Goal: Task Accomplishment & Management: Manage account settings

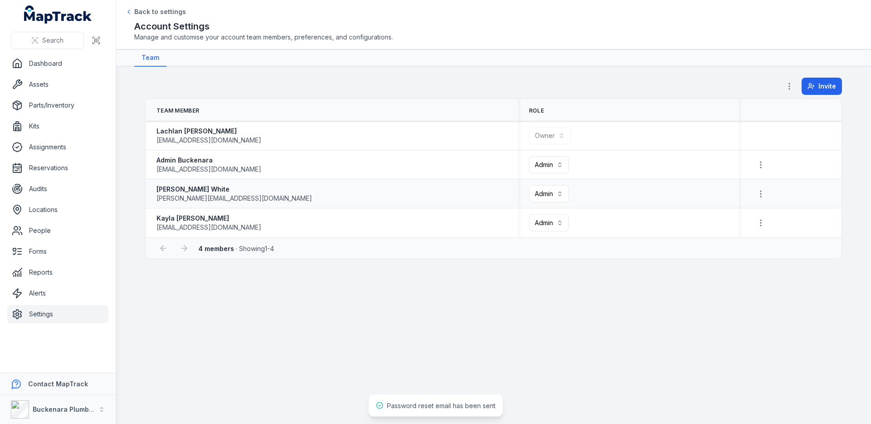
click at [228, 200] on span "[PERSON_NAME][EMAIL_ADDRESS][DOMAIN_NAME]" at bounding box center [234, 198] width 156 height 9
click at [313, 195] on div "[PERSON_NAME] [PERSON_NAME][EMAIL_ADDRESS][DOMAIN_NAME]" at bounding box center [331, 194] width 351 height 18
click at [70, 93] on link "Assets" at bounding box center [57, 84] width 101 height 18
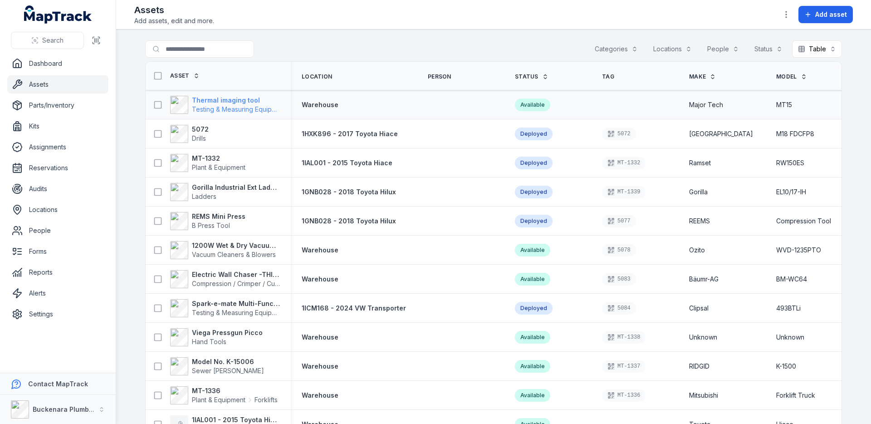
click at [260, 105] on span "Testing & Measuring Equipment" at bounding box center [236, 109] width 88 height 9
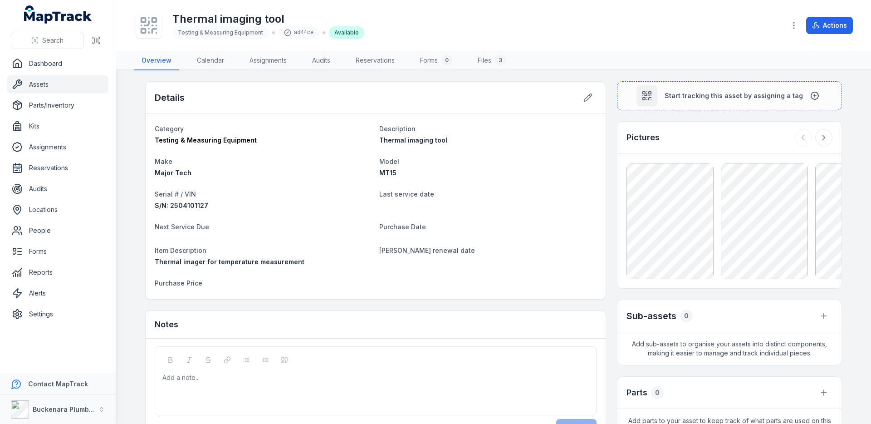
click at [194, 209] on span "S/N: 2504101127" at bounding box center [182, 205] width 54 height 8
click at [196, 205] on span "S/N: 2504101127" at bounding box center [182, 205] width 54 height 8
click at [228, 176] on div "Major Tech" at bounding box center [263, 172] width 217 height 9
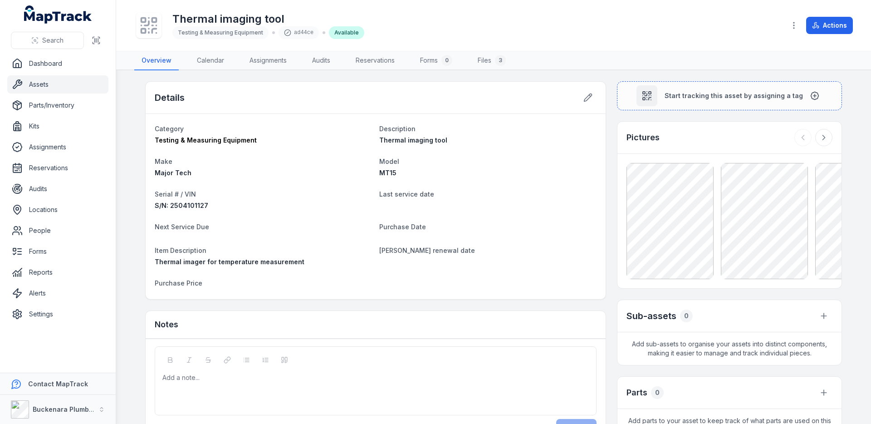
click at [228, 176] on div "Major Tech" at bounding box center [263, 172] width 217 height 9
click at [264, 139] on div "Testing & Measuring Equipment" at bounding box center [263, 140] width 217 height 9
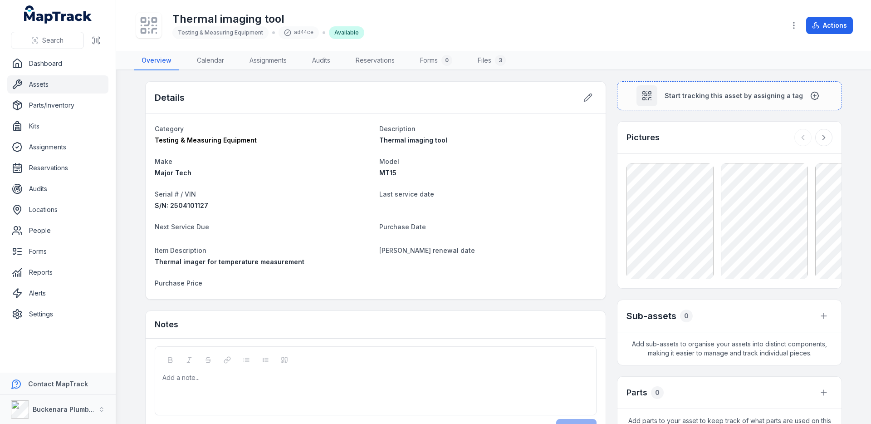
click at [415, 139] on span "Thermal imaging tool" at bounding box center [413, 140] width 68 height 8
click at [395, 170] on span "MT15" at bounding box center [387, 173] width 17 height 8
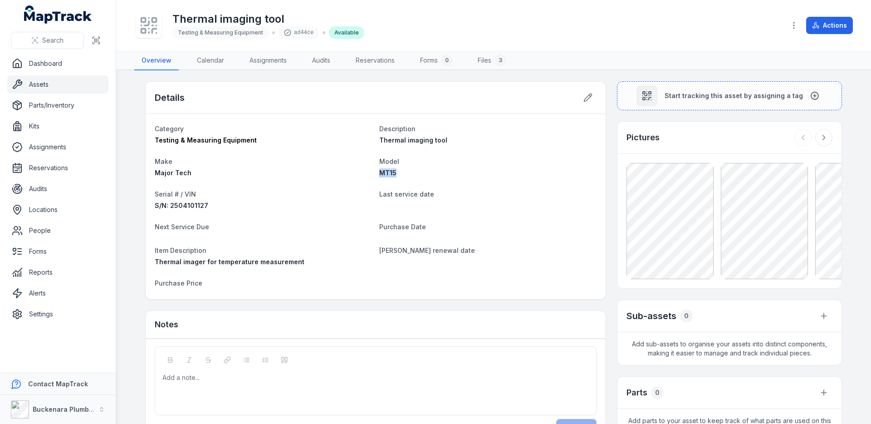
click at [395, 170] on span "MT15" at bounding box center [387, 173] width 17 height 8
click at [466, 170] on div "MT15" at bounding box center [487, 172] width 217 height 9
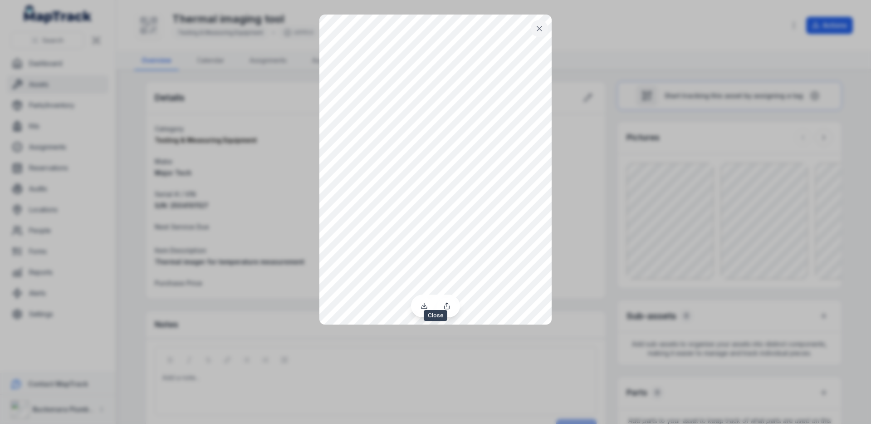
click at [541, 27] on icon at bounding box center [539, 28] width 9 height 9
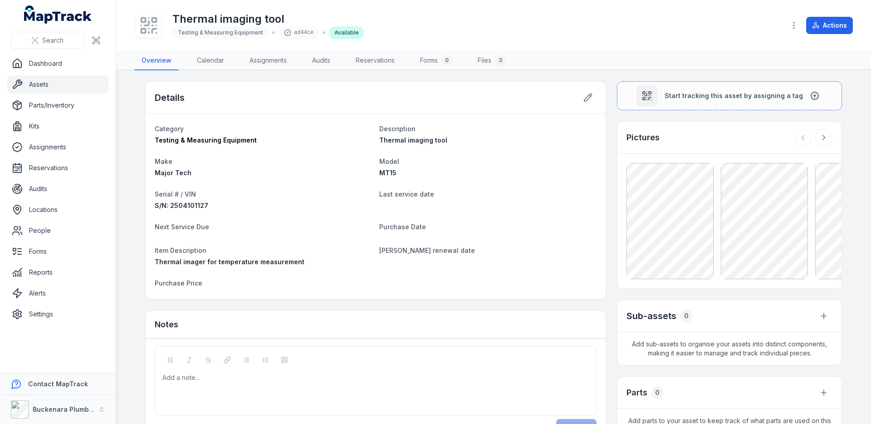
click at [697, 140] on div "Pictures" at bounding box center [729, 138] width 224 height 32
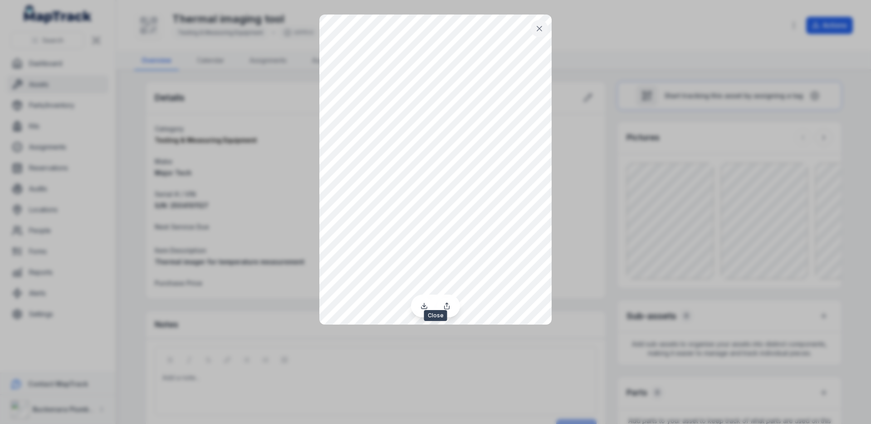
click at [536, 30] on icon at bounding box center [539, 28] width 9 height 9
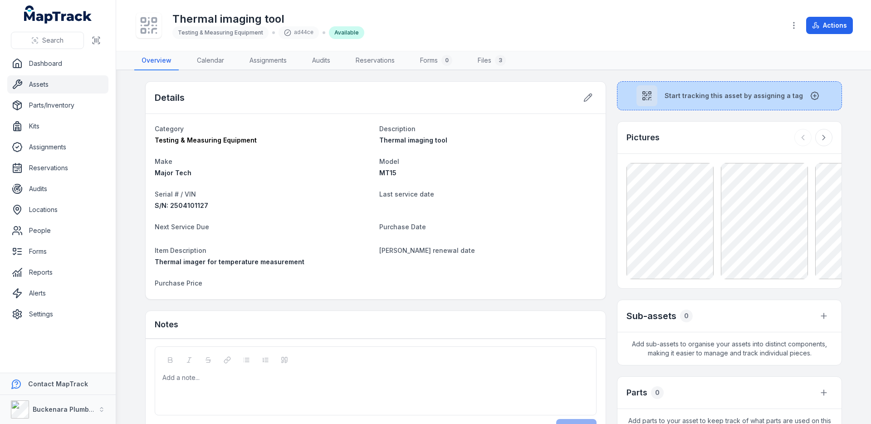
click at [727, 106] on button "Start tracking this asset by assigning a tag" at bounding box center [729, 95] width 225 height 29
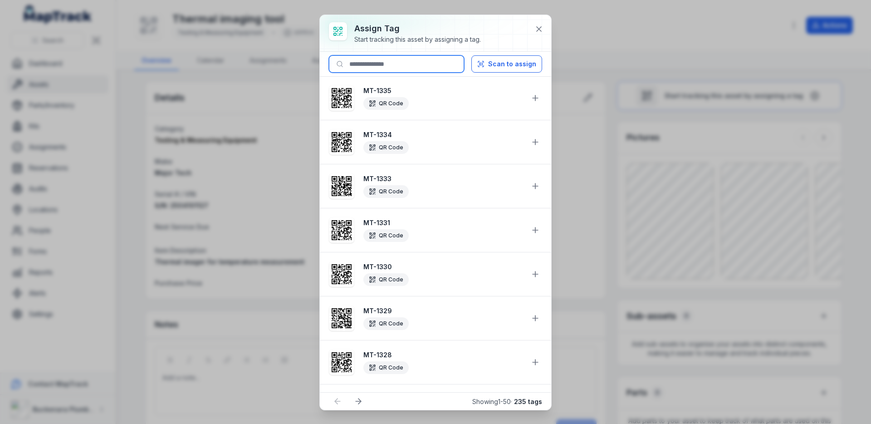
click at [402, 65] on input at bounding box center [396, 63] width 135 height 17
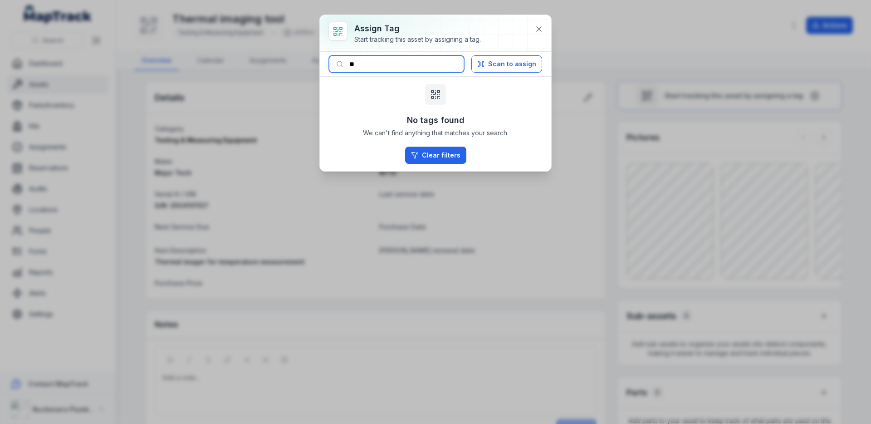
type input "*"
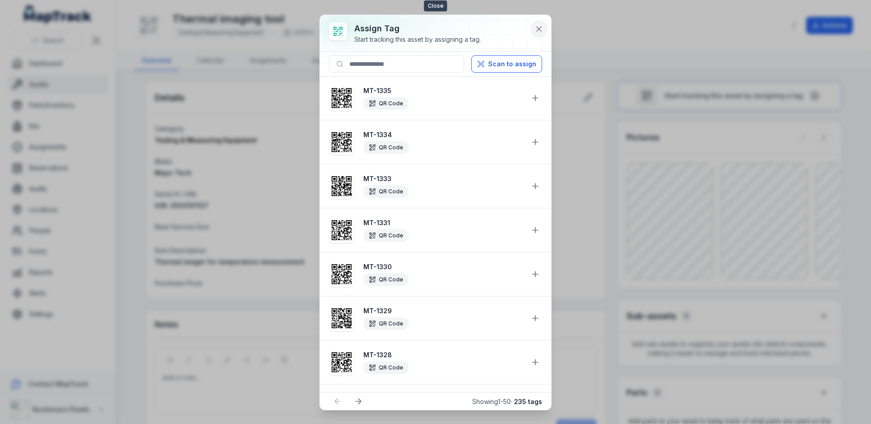
click at [535, 24] on button at bounding box center [538, 28] width 17 height 17
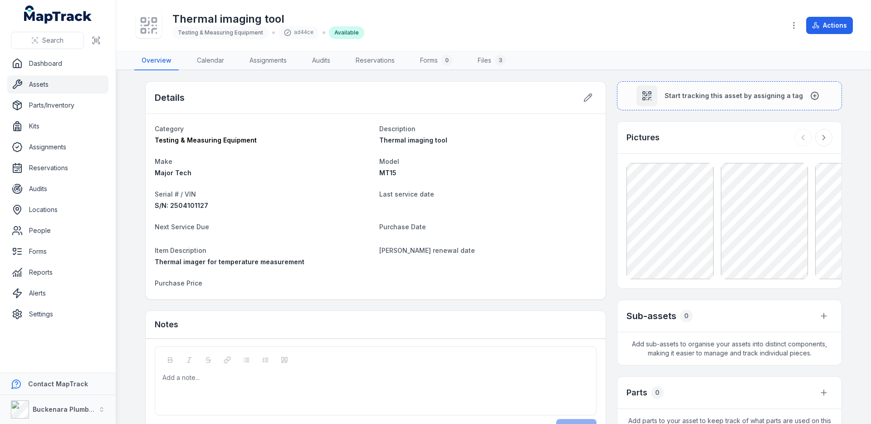
click at [50, 91] on link "Assets" at bounding box center [57, 84] width 101 height 18
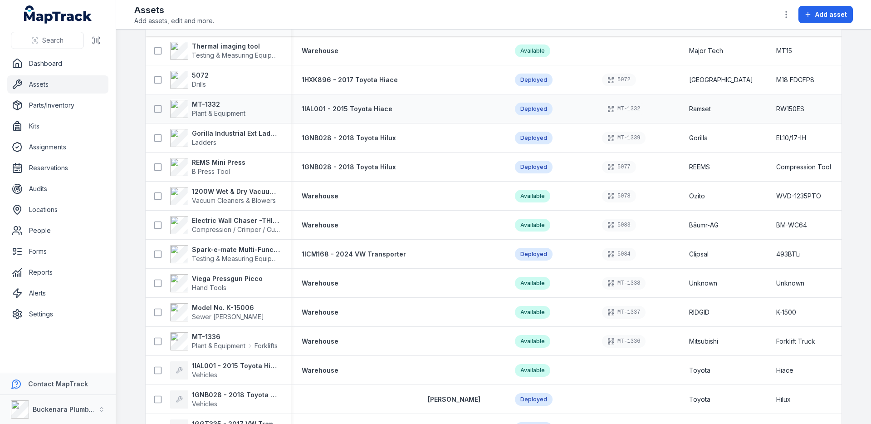
scroll to position [41, 0]
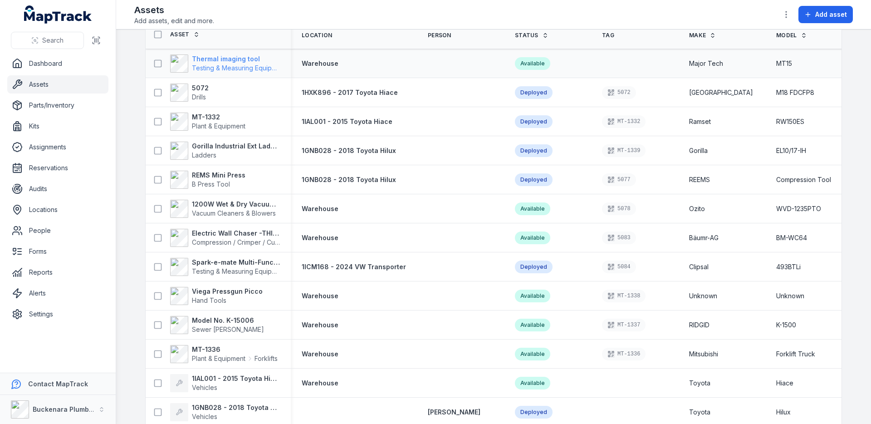
click at [211, 59] on strong "Thermal imaging tool" at bounding box center [236, 58] width 88 height 9
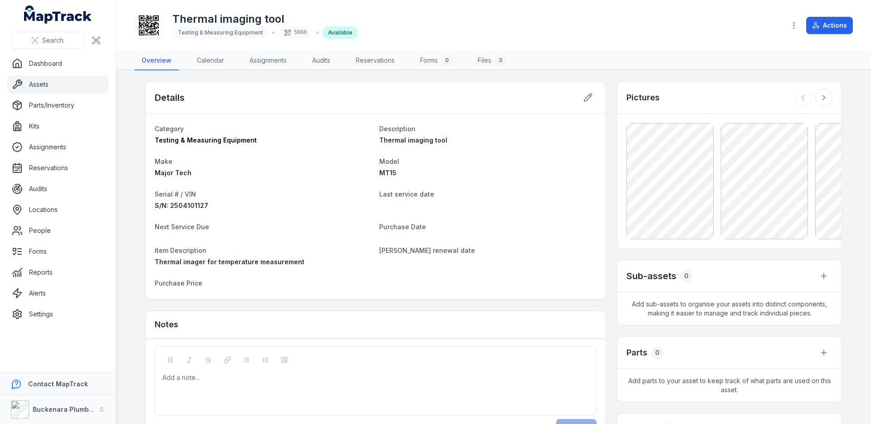
click at [611, 206] on div "Details Category Testing & Measuring Equipment Description Thermal imaging tool…" at bounding box center [493, 358] width 697 height 554
click at [611, 188] on div "Details Category Testing & Measuring Equipment Description Thermal imaging tool…" at bounding box center [493, 358] width 697 height 554
click at [132, 201] on main "Details Category Testing & Measuring Equipment Description Thermal imaging tool…" at bounding box center [493, 246] width 755 height 353
click at [795, 24] on icon "button" at bounding box center [793, 25] width 9 height 9
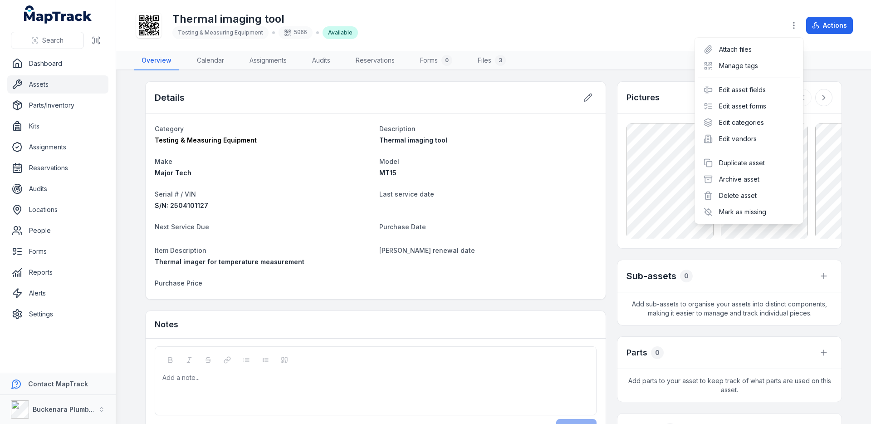
click at [615, 153] on div "Toggle Navigation Thermal imaging tool Testing & Measuring Equipment 5066 Avail…" at bounding box center [493, 212] width 755 height 424
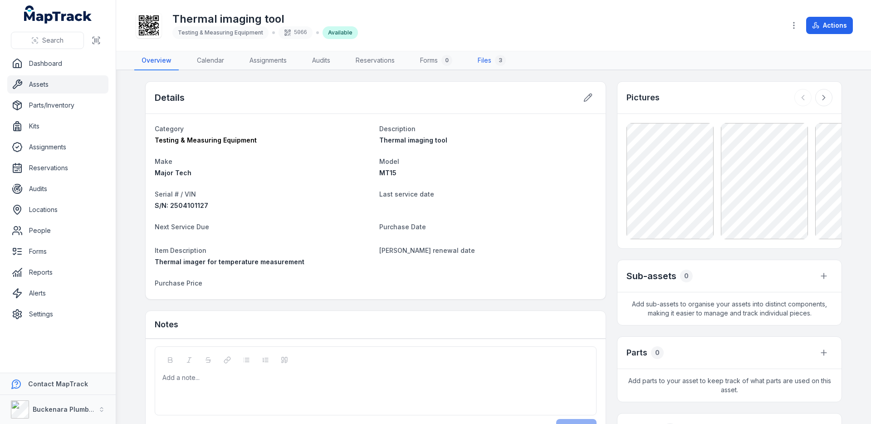
click at [492, 57] on link "Files 3" at bounding box center [491, 60] width 43 height 19
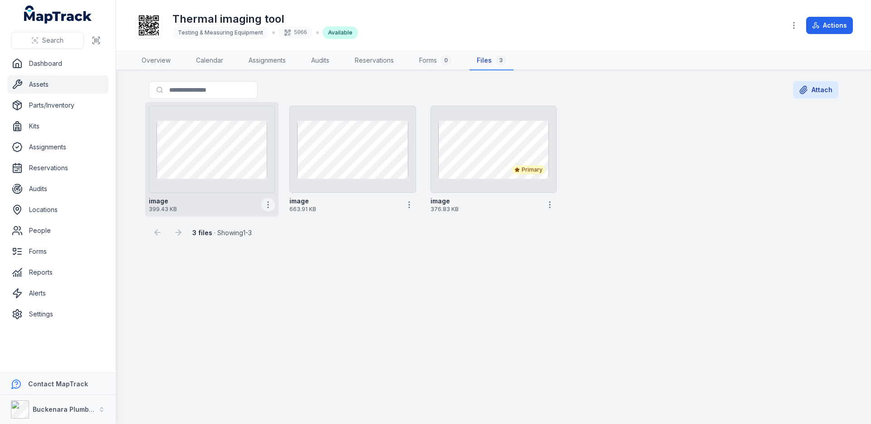
click at [271, 208] on icon "button" at bounding box center [268, 204] width 9 height 9
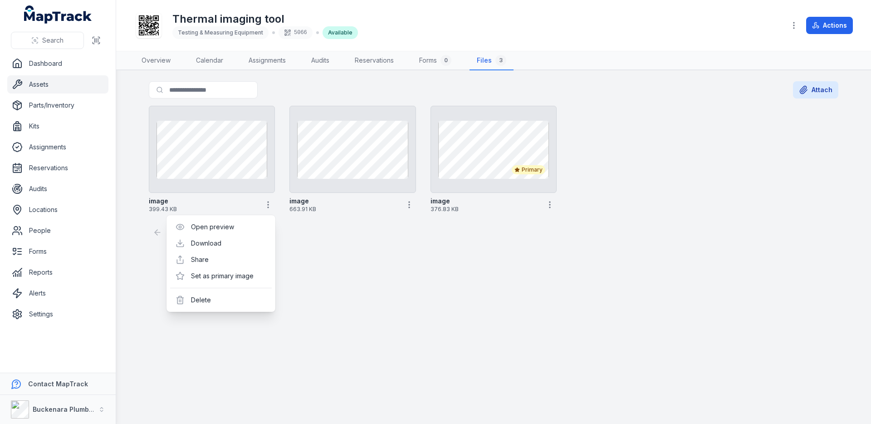
click at [343, 253] on main "Search for files Attach image 399.43 KB image 663.91 KB Primary image 376.83 KB…" at bounding box center [493, 246] width 755 height 353
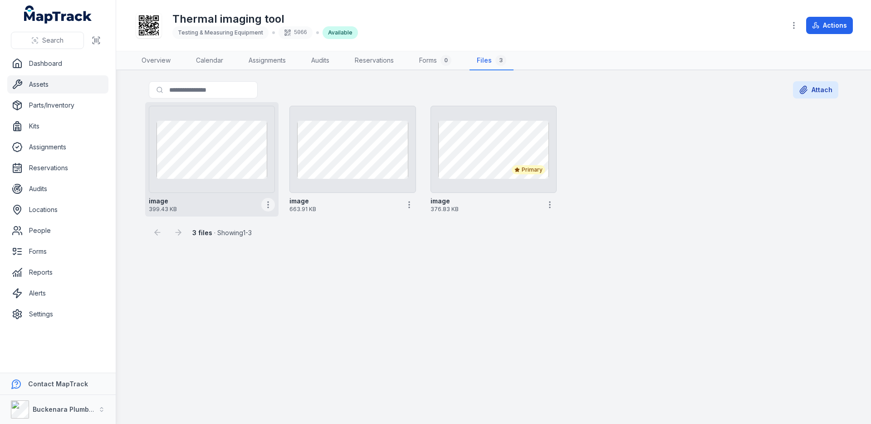
click at [269, 206] on icon "button" at bounding box center [268, 204] width 9 height 9
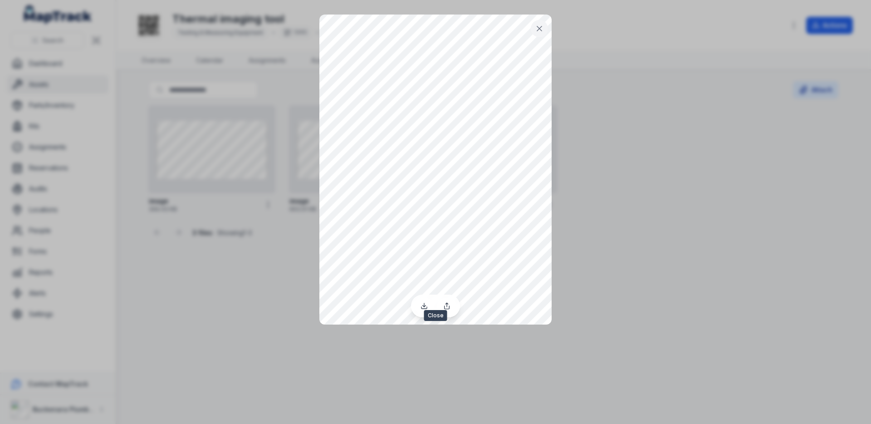
click at [532, 26] on button at bounding box center [539, 28] width 17 height 17
click at [539, 25] on icon at bounding box center [539, 28] width 9 height 9
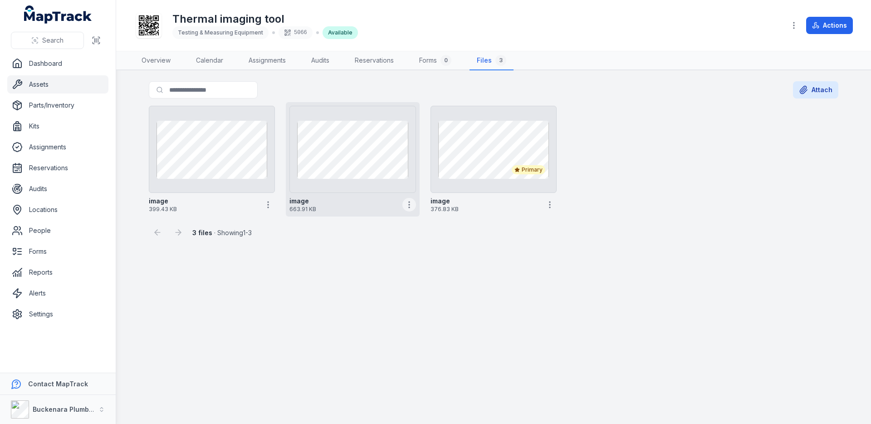
click at [412, 205] on icon "button" at bounding box center [409, 204] width 9 height 9
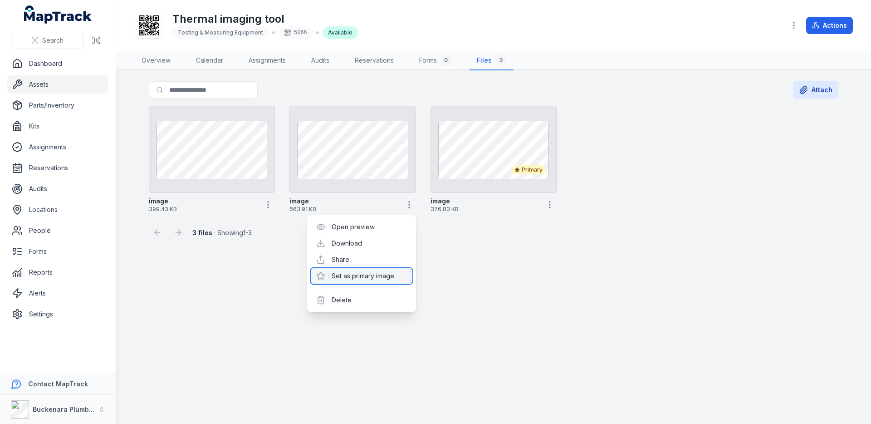
click at [378, 275] on div "Set as primary image" at bounding box center [362, 276] width 102 height 16
